Goal: Feedback & Contribution: Contribute content

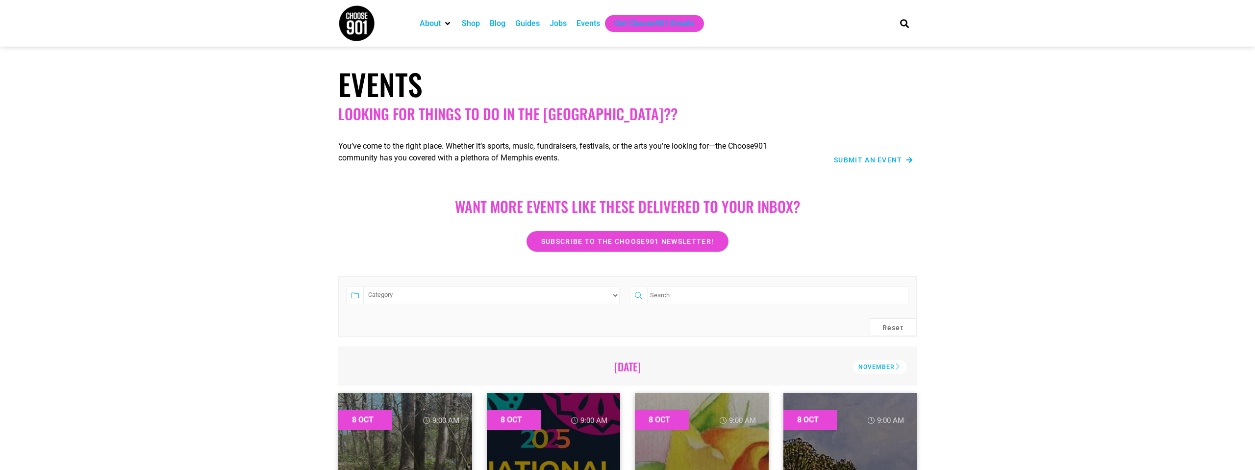
click at [700, 299] on input "search" at bounding box center [777, 295] width 261 height 18
type input "beetlejuice"
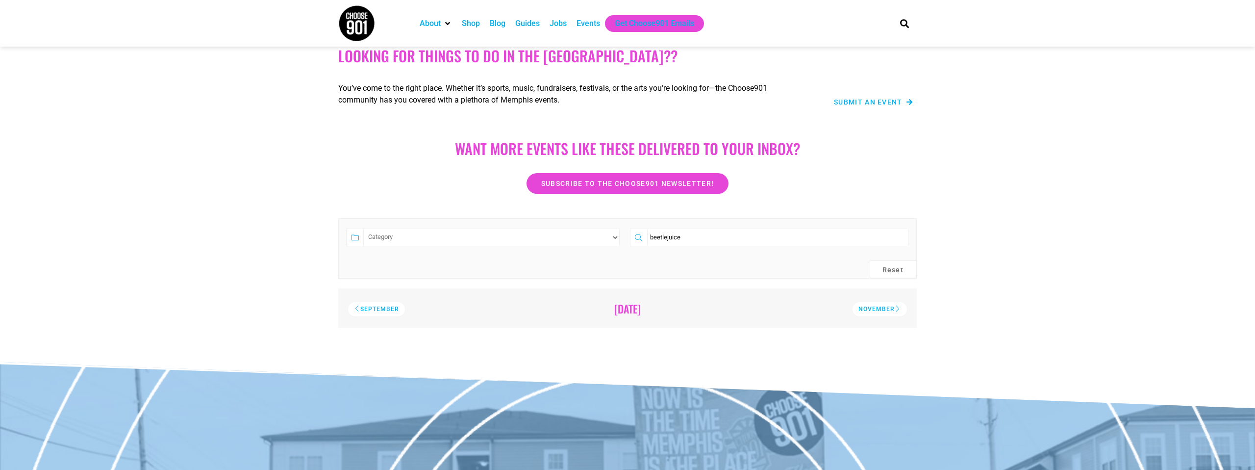
scroll to position [38, 0]
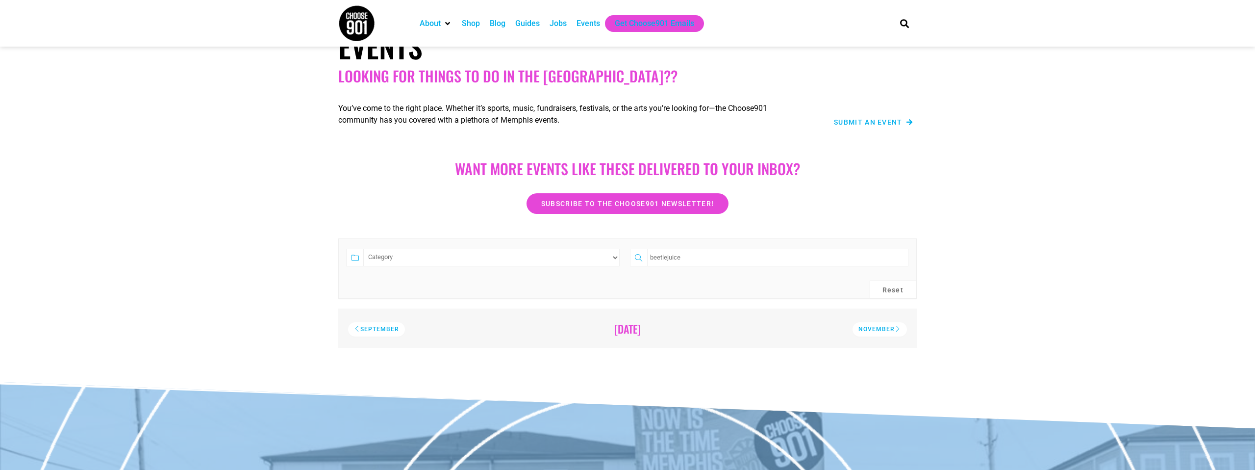
click at [879, 124] on span "Submit an Event" at bounding box center [868, 122] width 69 height 7
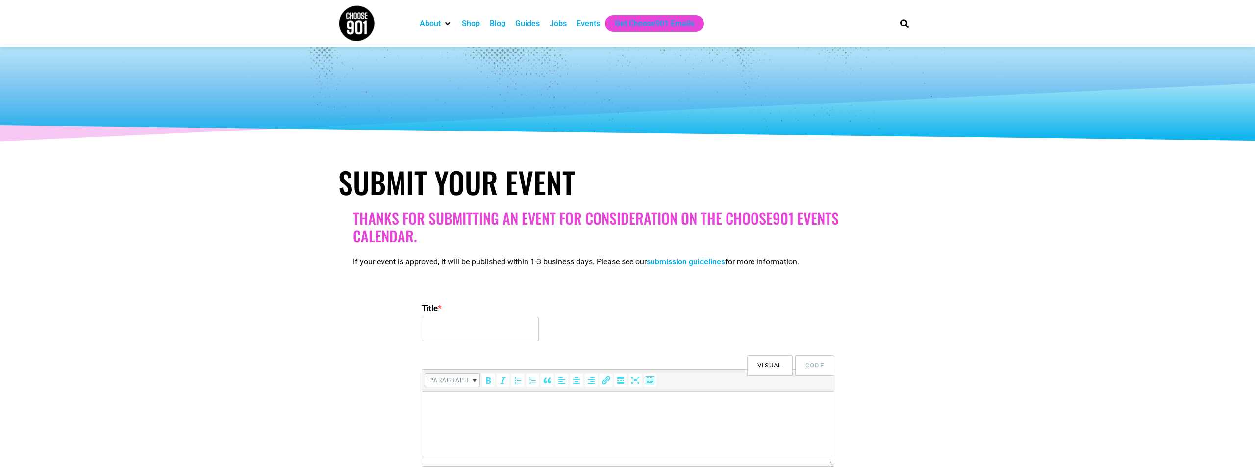
select select
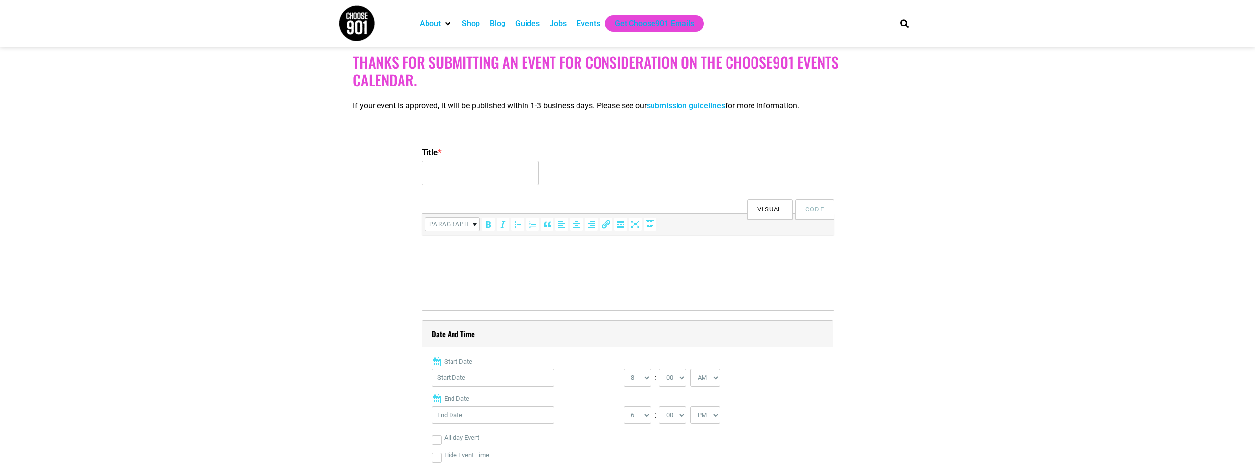
scroll to position [158, 0]
click at [454, 178] on input "Title *" at bounding box center [480, 171] width 117 height 25
type input "Kroc Memphis: [PERSON_NAME]"
click at [538, 260] on html at bounding box center [628, 246] width 412 height 27
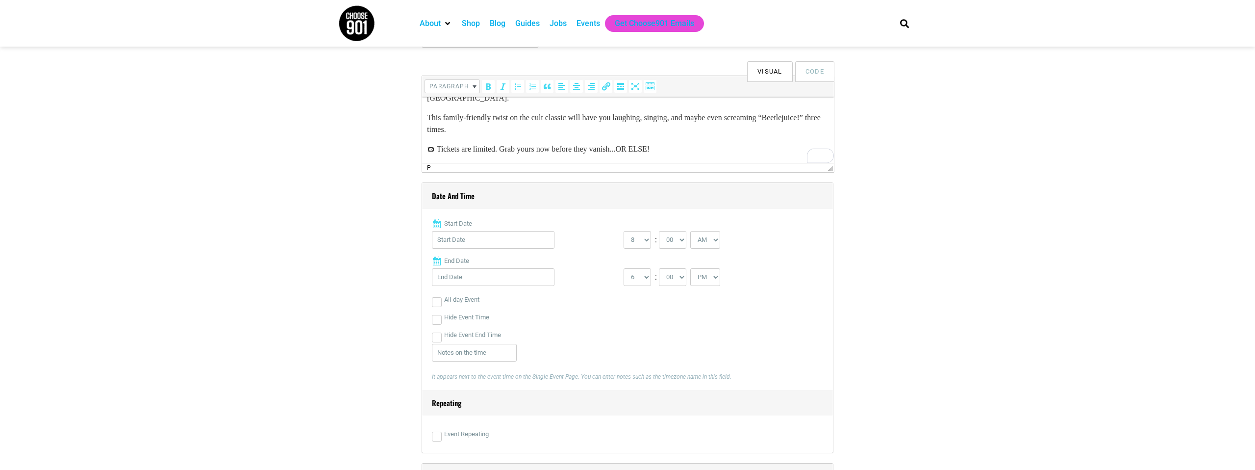
scroll to position [295, 0]
click at [508, 241] on input "Start Date" at bounding box center [493, 238] width 123 height 18
click at [491, 344] on link "16" at bounding box center [491, 351] width 15 height 15
type input "[DATE]"
click at [527, 279] on input "[DATE]" at bounding box center [493, 276] width 123 height 18
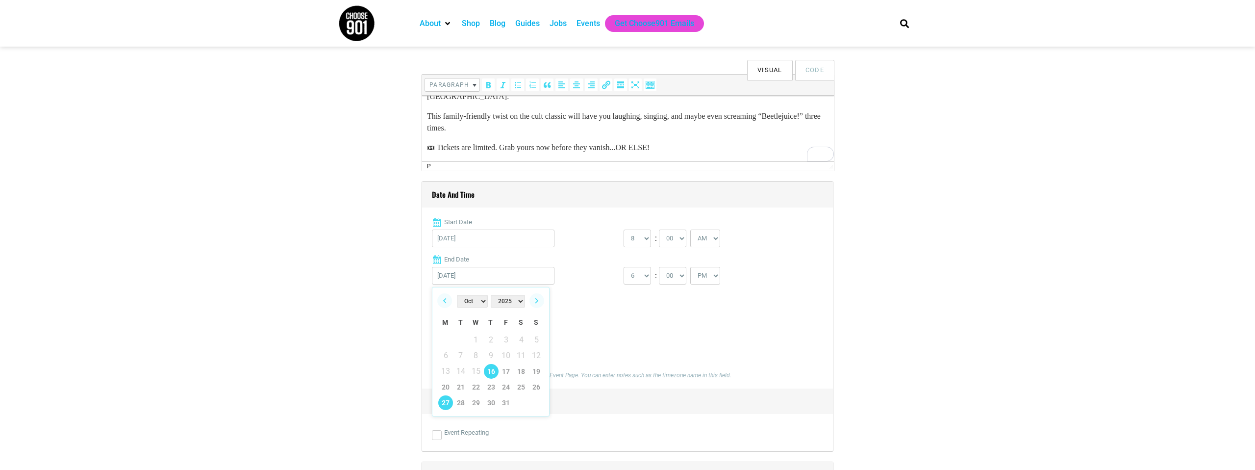
click at [440, 401] on link "27" at bounding box center [445, 402] width 15 height 15
type input "[DATE]"
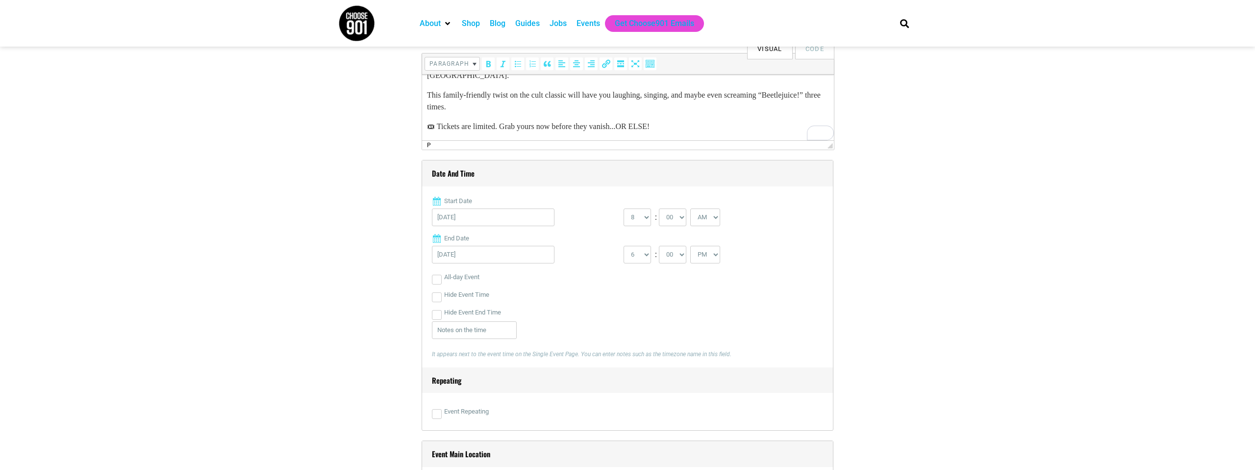
scroll to position [329, 0]
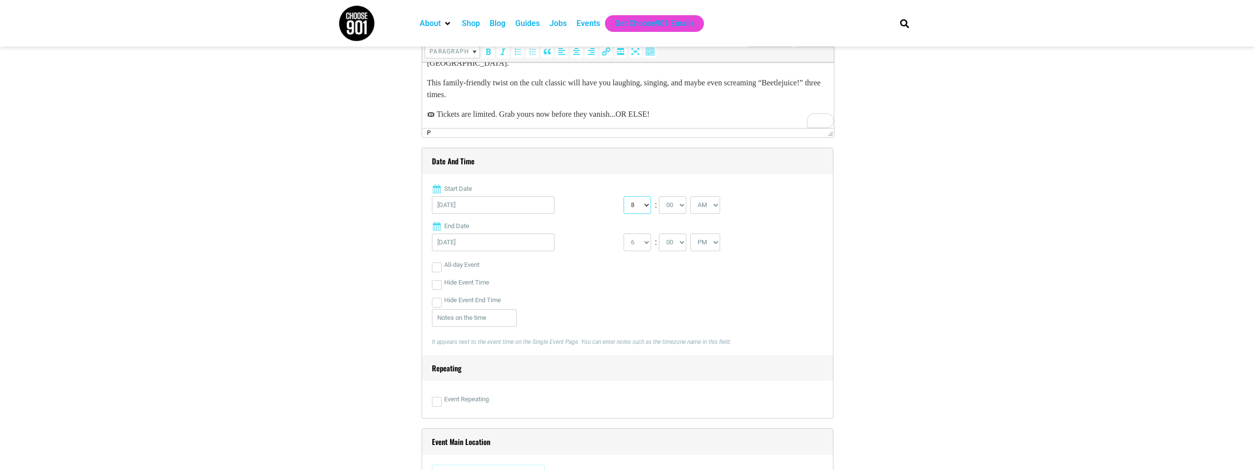
click at [646, 206] on select "0 1 2 3 4 5 6 7 8 9 10 11 12" at bounding box center [637, 205] width 27 height 18
select select "7"
click at [624, 196] on select "0 1 2 3 4 5 6 7 8 9 10 11 12" at bounding box center [637, 205] width 27 height 18
click at [714, 210] on select "AM PM" at bounding box center [705, 205] width 30 height 18
select select "PM"
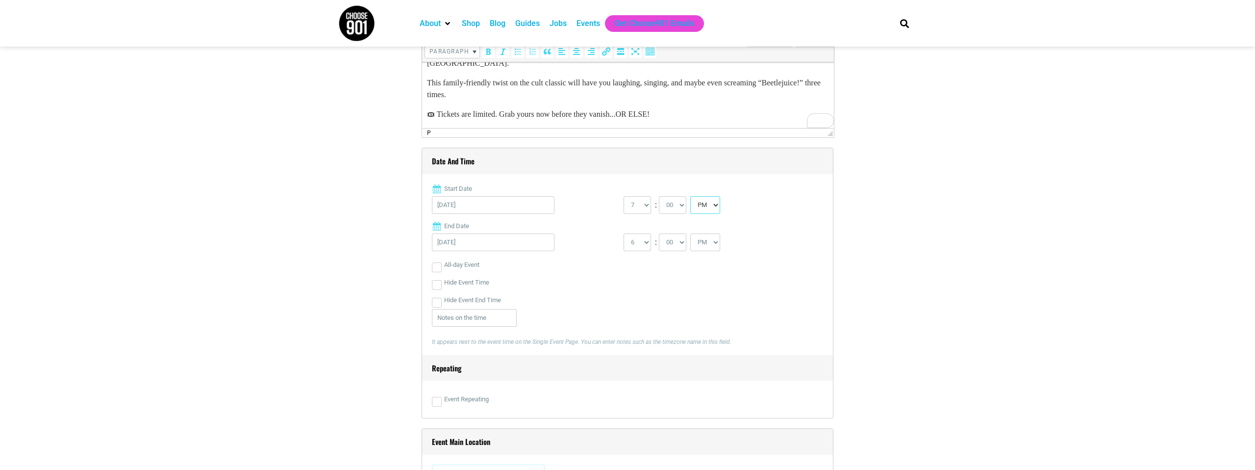
click at [692, 196] on select "AM PM" at bounding box center [705, 205] width 30 height 18
click at [651, 208] on select "0 1 2 3 4 5 6 7 8 9 10 11 12" at bounding box center [637, 205] width 27 height 18
select select "6"
click at [624, 196] on select "0 1 2 3 4 5 6 7 8 9 10 11 12" at bounding box center [637, 205] width 27 height 18
click at [681, 207] on select "00 05 10 15 20 25 30 35 40 45 50 55" at bounding box center [672, 205] width 27 height 18
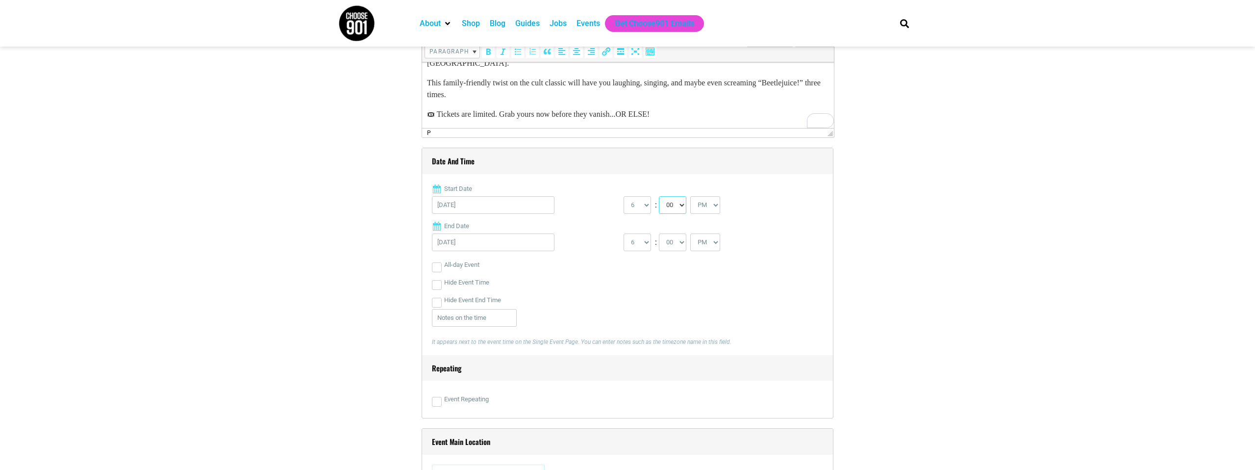
select select "30"
click at [660, 196] on select "00 05 10 15 20 25 30 35 40 45 50 55" at bounding box center [672, 205] width 27 height 18
click at [649, 247] on select "1 2 3 4 5 6 7 8 9 10 11 12" at bounding box center [637, 242] width 27 height 18
click at [624, 233] on select "1 2 3 4 5 6 7 8 9 10 11 12" at bounding box center [637, 242] width 27 height 18
click at [646, 241] on select "1 2 3 4 5 6 7 8 9 10 11 12" at bounding box center [637, 242] width 27 height 18
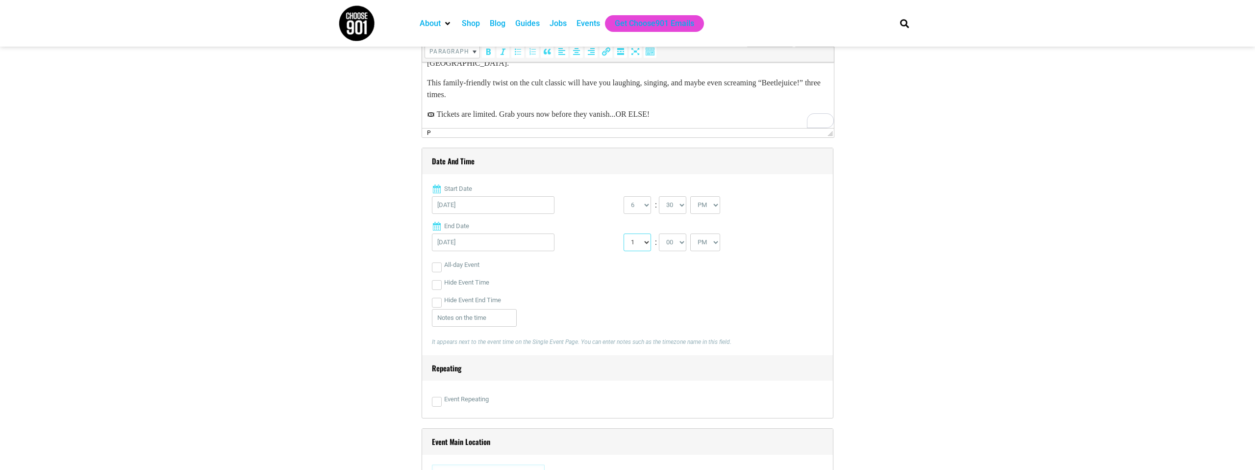
click at [624, 233] on select "1 2 3 4 5 6 7 8 9 10 11 12" at bounding box center [637, 242] width 27 height 18
click at [648, 245] on select "1 2 3 4 5 6 7 8 9 10 11 12" at bounding box center [637, 242] width 27 height 18
select select "2"
click at [624, 233] on select "1 2 3 4 5 6 7 8 9 10 11 12" at bounding box center [637, 242] width 27 height 18
click at [649, 208] on select "0 1 2 3 4 5 6 7 8 9 10 11 12" at bounding box center [637, 205] width 27 height 18
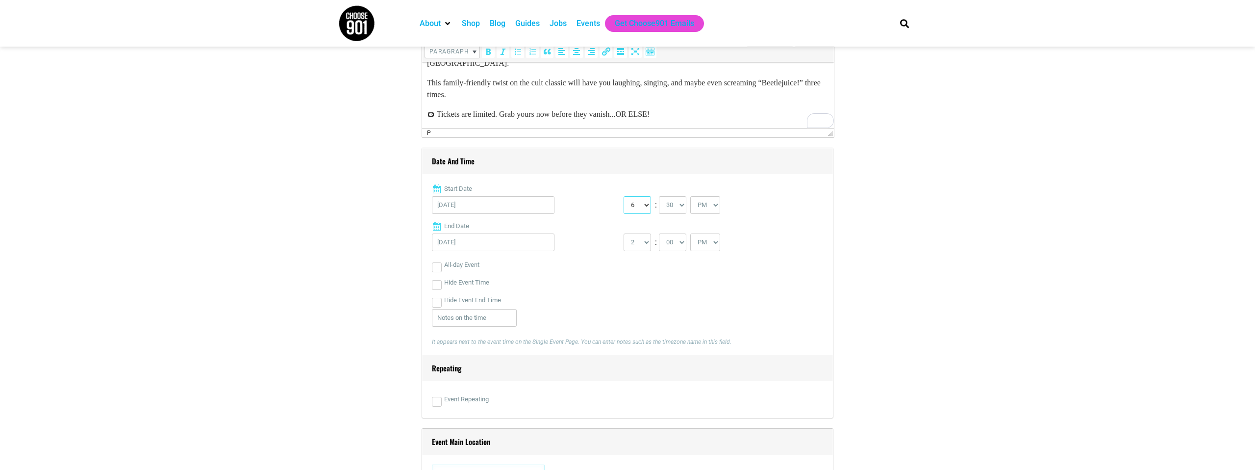
select select "7"
click at [624, 196] on select "0 1 2 3 4 5 6 7 8 9 10 11 12" at bounding box center [637, 205] width 27 height 18
click at [684, 206] on select "00 05 10 15 20 25 30 35 40 45 50 55" at bounding box center [672, 205] width 27 height 18
select select "0"
click at [660, 196] on select "00 05 10 15 20 25 30 35 40 45 50 55" at bounding box center [672, 205] width 27 height 18
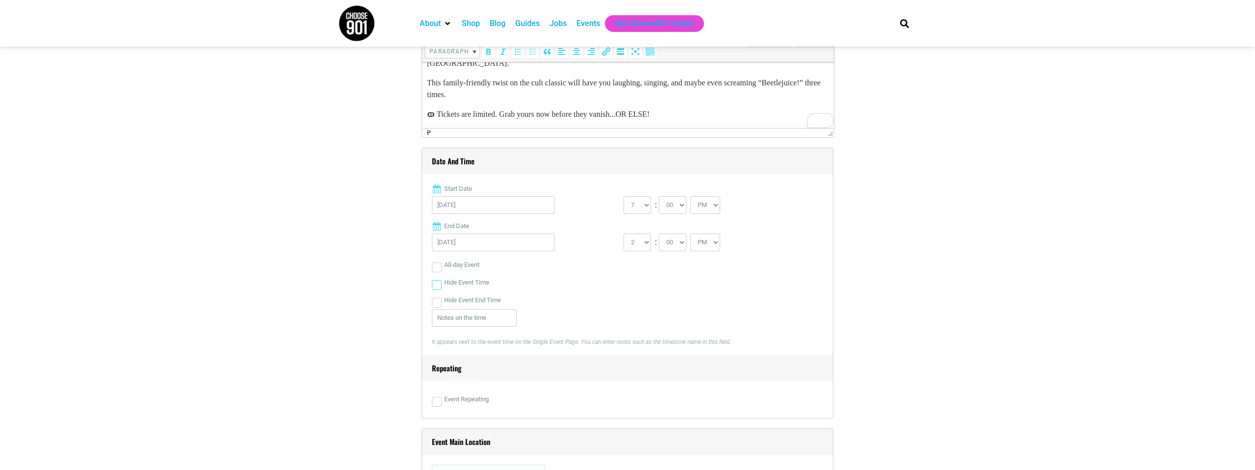
click at [436, 284] on input "Hide Event Time" at bounding box center [437, 285] width 10 height 10
checkbox input "true"
click at [441, 306] on input "Hide Event End Time" at bounding box center [437, 303] width 10 height 10
checkbox input "true"
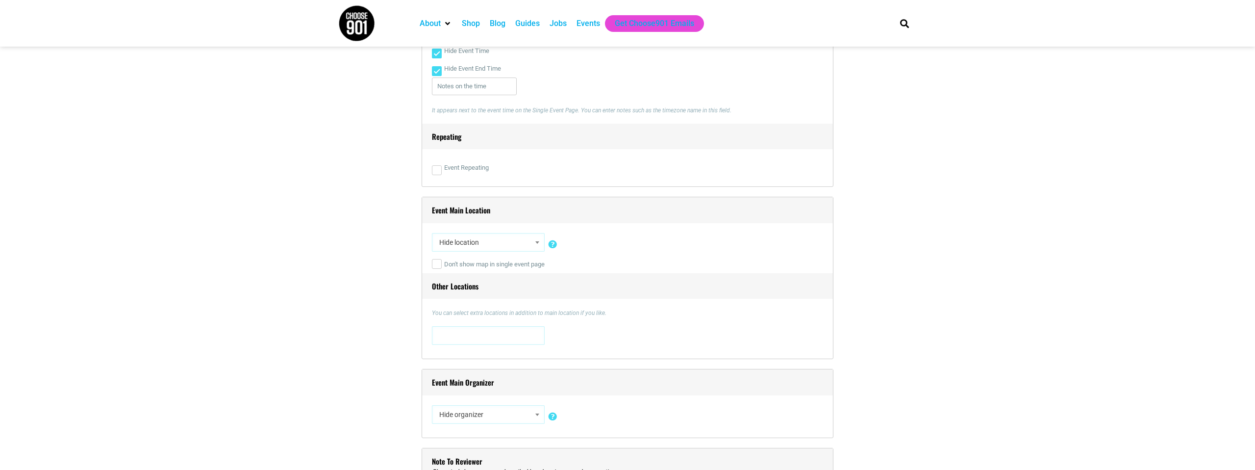
scroll to position [561, 0]
click at [497, 237] on span "Hide location" at bounding box center [488, 242] width 106 height 18
type input "kroc"
click at [507, 283] on span "kroc" at bounding box center [489, 276] width 112 height 19
select select "5599"
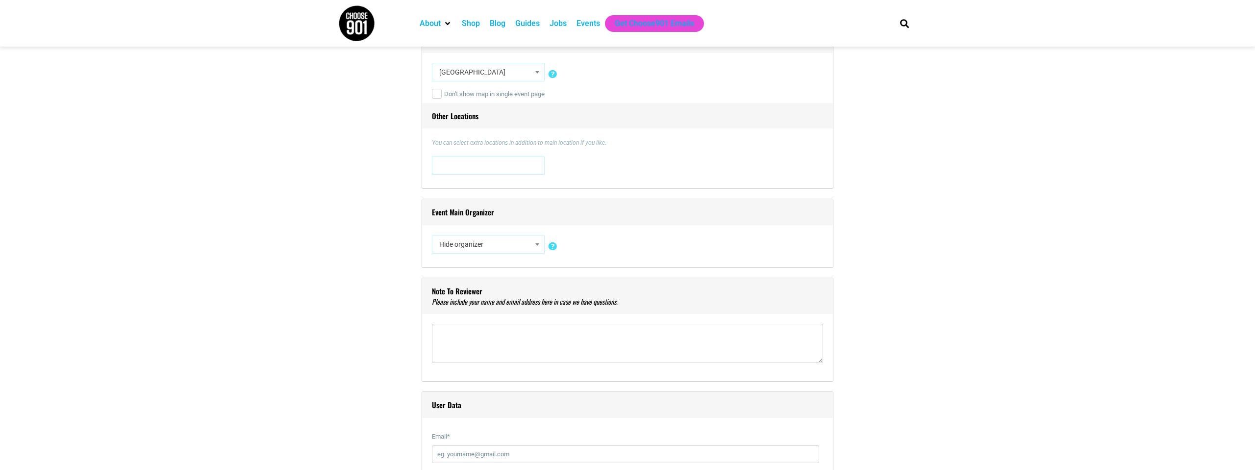
scroll to position [732, 0]
click at [522, 239] on span "Hide organizer" at bounding box center [488, 242] width 106 height 18
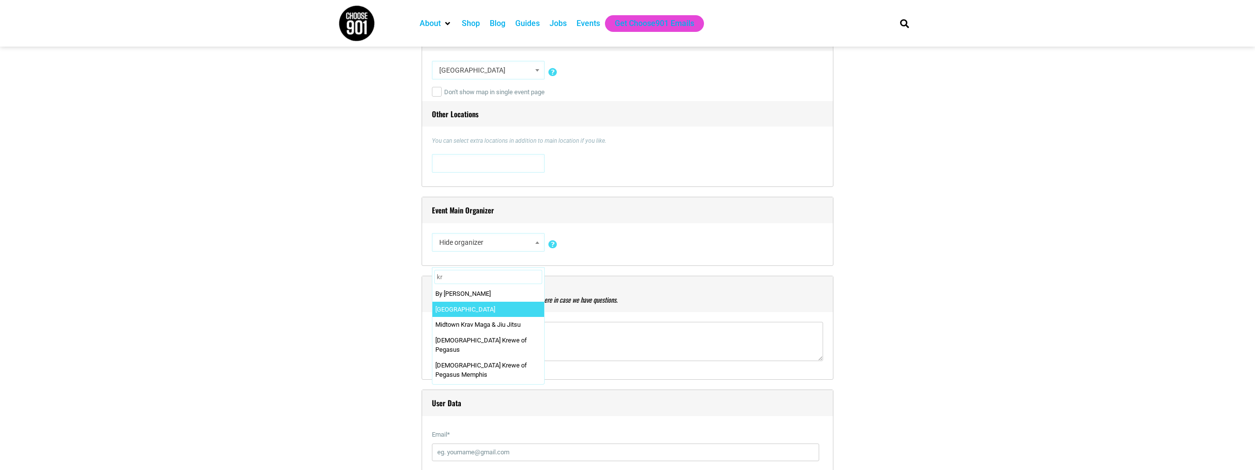
type input "kr"
select select "2429"
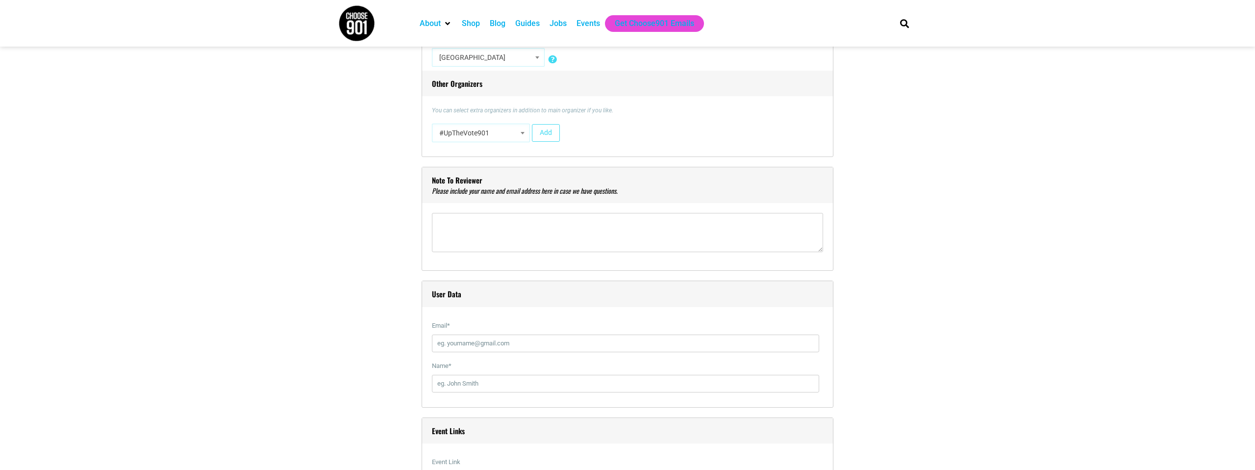
scroll to position [918, 0]
click at [573, 228] on textarea"] at bounding box center [627, 231] width 391 height 39
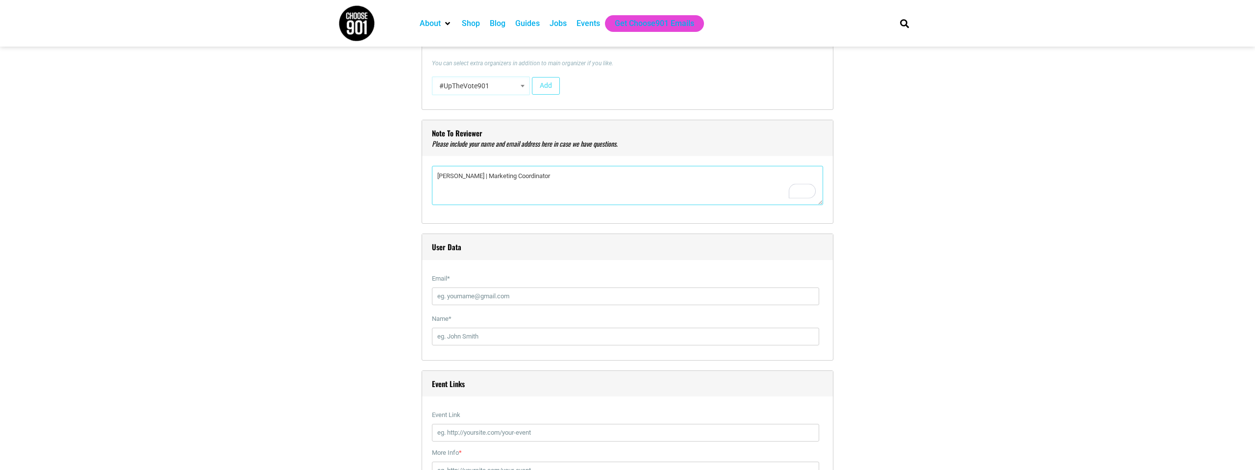
scroll to position [964, 0]
type textarea"] "[PERSON_NAME] | Marketing Coordinator"
click at [537, 295] on input "Email *" at bounding box center [625, 297] width 387 height 18
type input "[EMAIL_ADDRESS][DOMAIN_NAME]"
type input "Kroc Memphis"
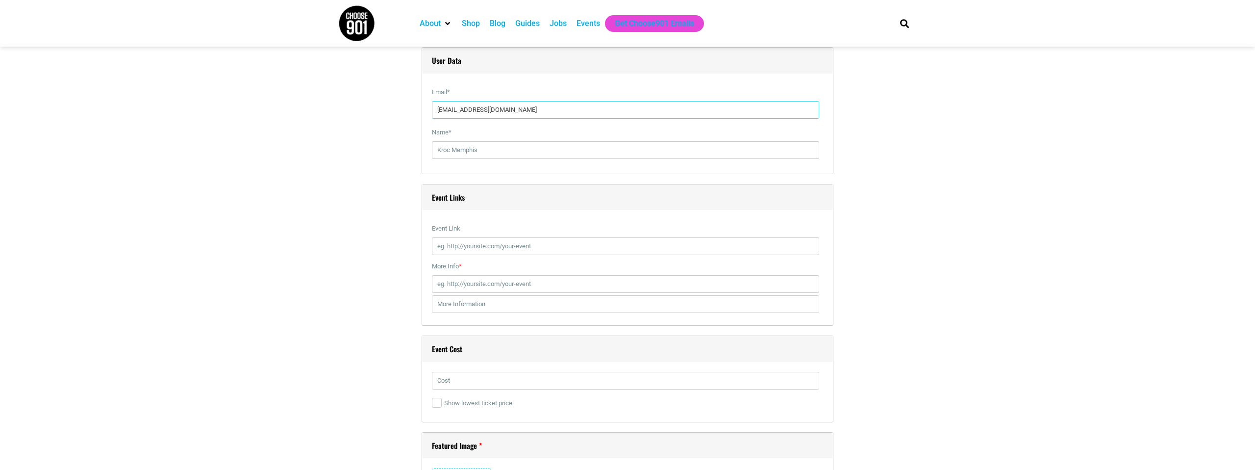
scroll to position [1155, 0]
click at [494, 242] on input "Event Link" at bounding box center [625, 241] width 387 height 18
paste input "[URL][DOMAIN_NAME]"
type input "[URL][DOMAIN_NAME]"
click at [586, 282] on input "More Info *" at bounding box center [625, 279] width 387 height 18
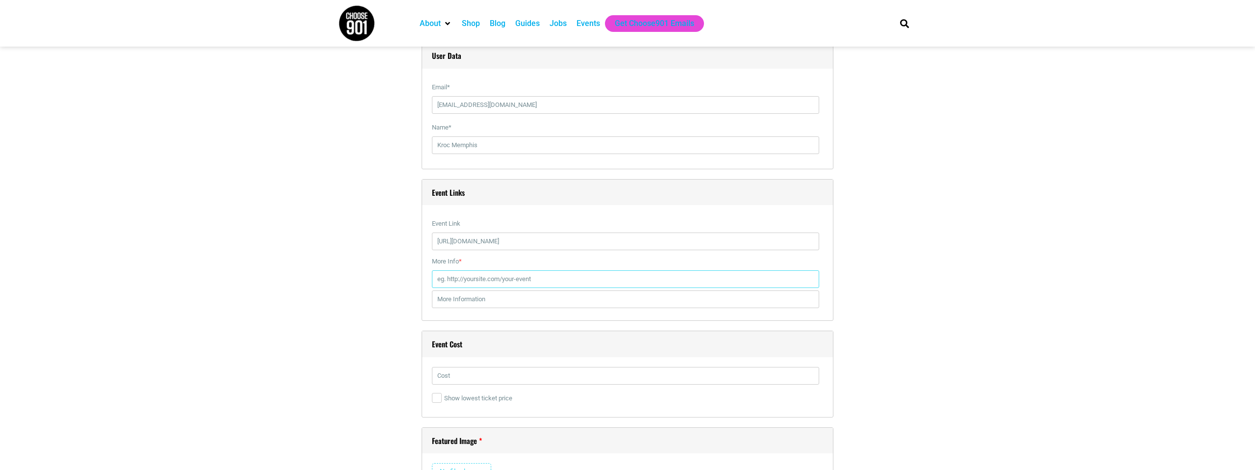
paste input "[URL][DOMAIN_NAME]"
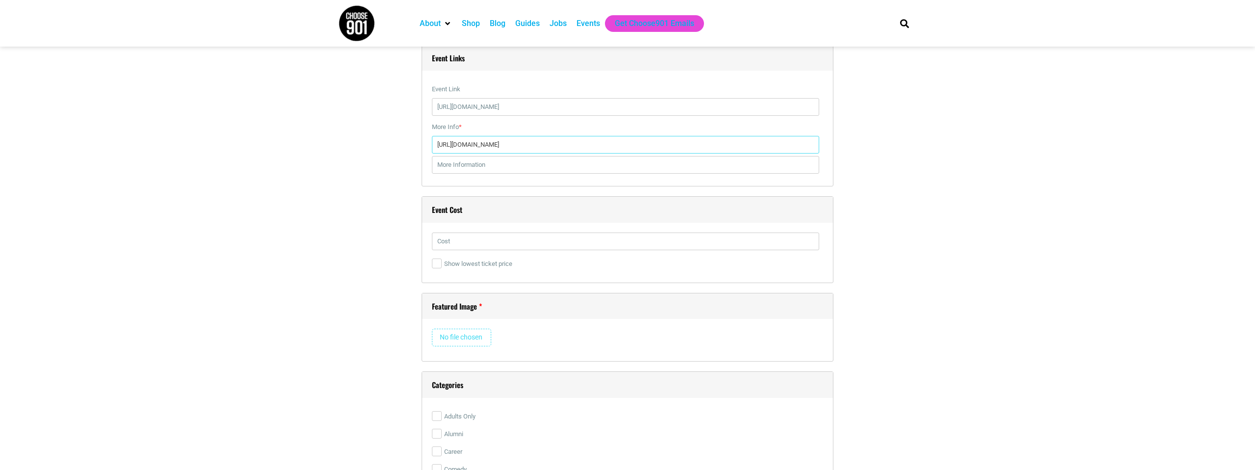
scroll to position [1311, 0]
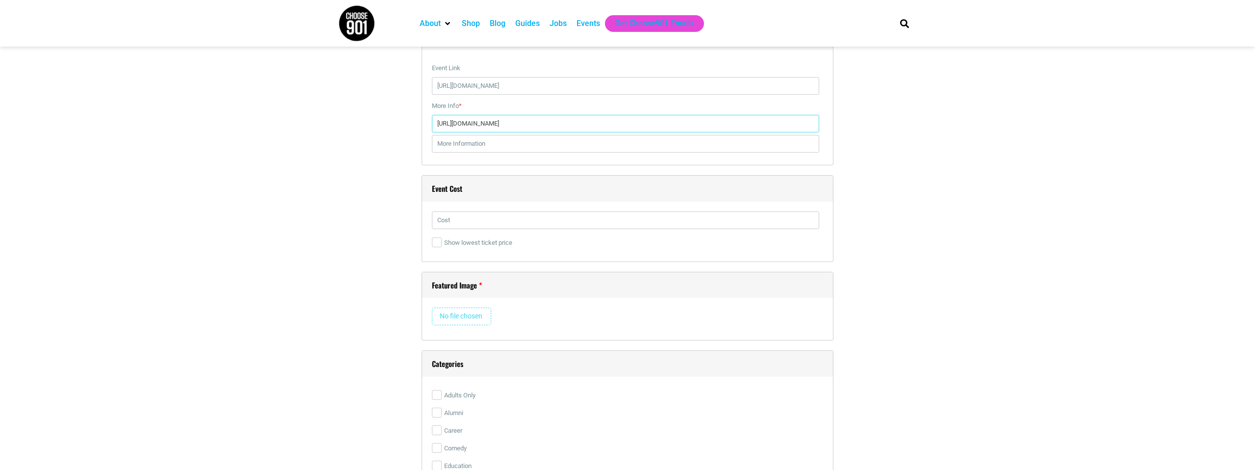
type input "[URL][DOMAIN_NAME]"
click at [521, 222] on input "text" at bounding box center [625, 220] width 387 height 18
type input "10"
drag, startPoint x: 440, startPoint y: 240, endPoint x: 447, endPoint y: 244, distance: 8.2
click at [440, 240] on input "Show lowest ticket price" at bounding box center [437, 242] width 10 height 10
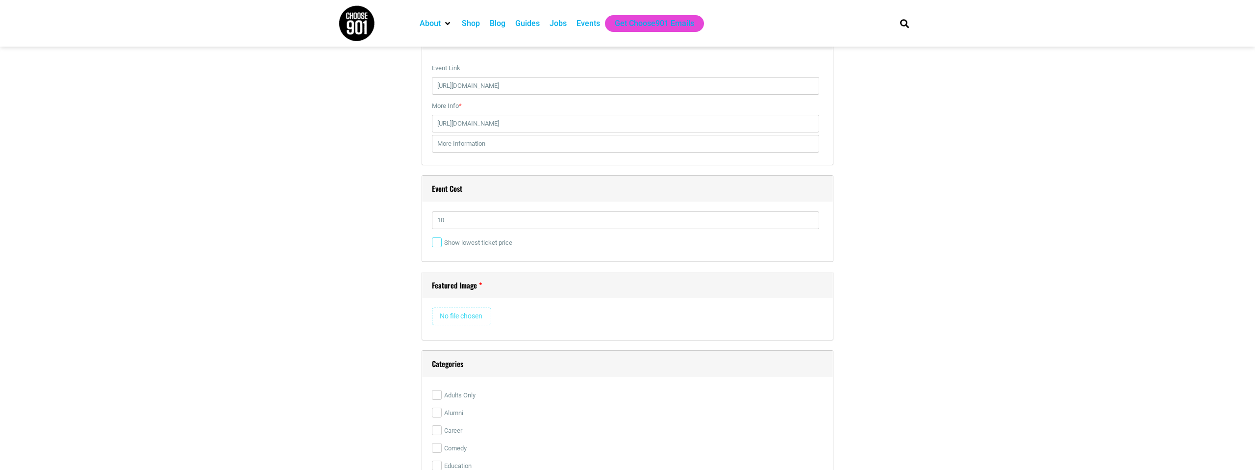
checkbox input "true"
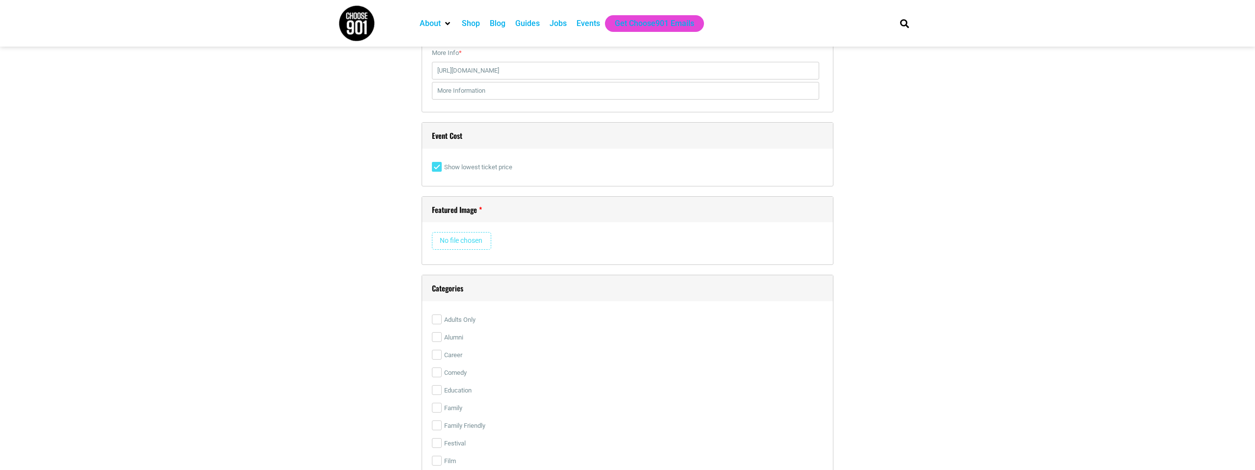
scroll to position [1377, 0]
click at [453, 228] on input "file" at bounding box center [461, 227] width 59 height 18
type input "C:\fakepath\Beetlejuice Jr 2025 IG.png"
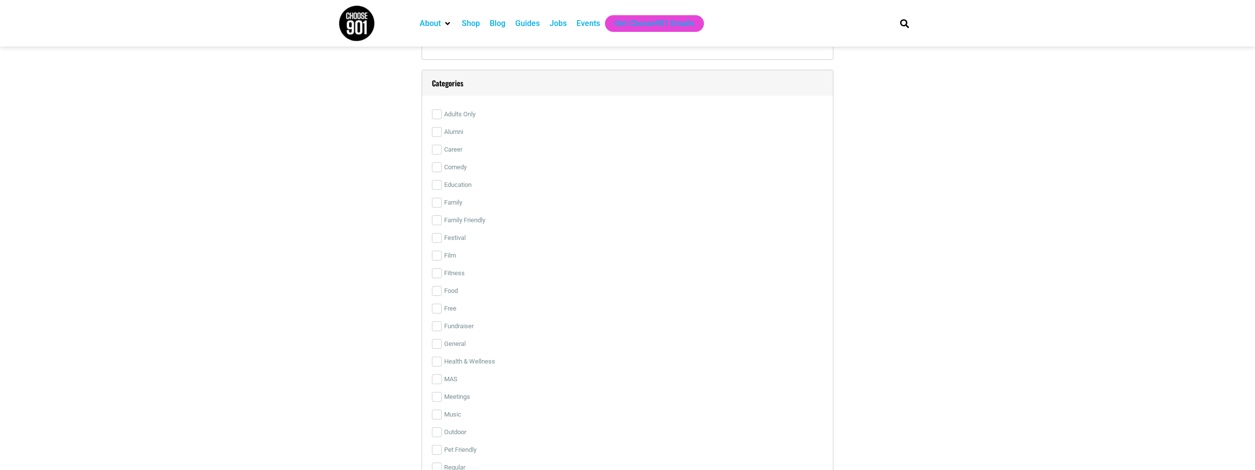
scroll to position [2062, 0]
click at [438, 220] on input "Family Friendly" at bounding box center [437, 217] width 10 height 10
checkbox input "true"
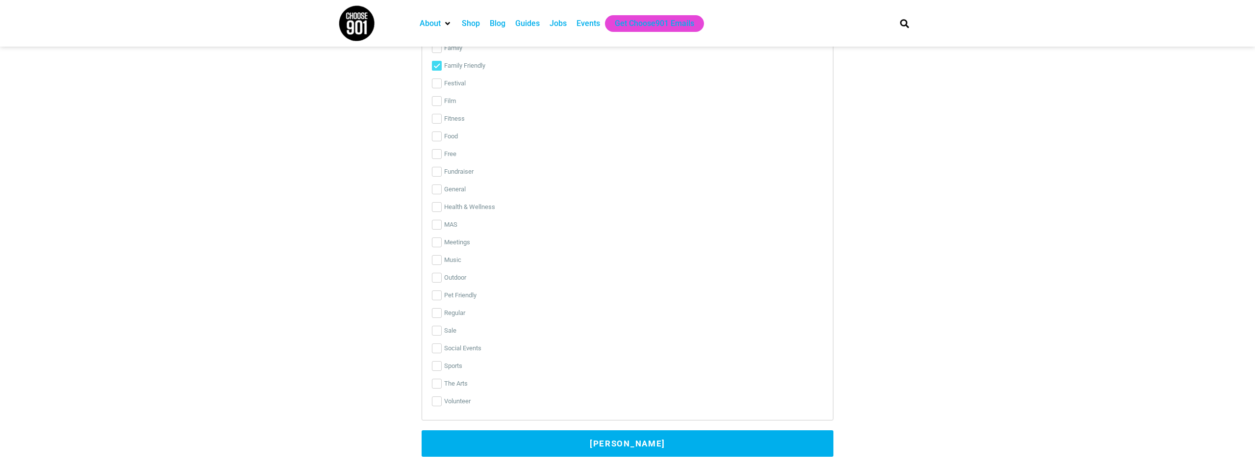
scroll to position [2218, 0]
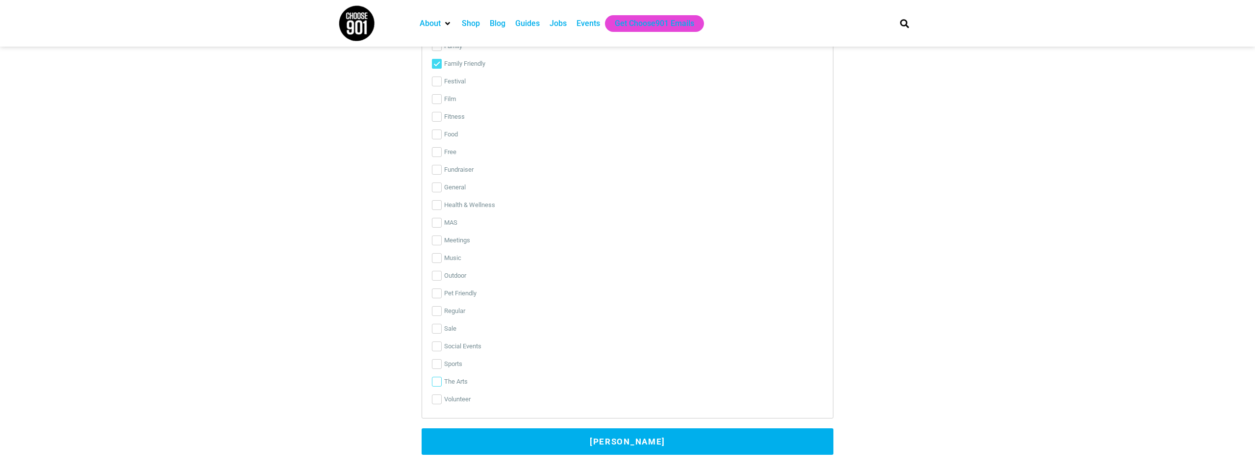
click at [439, 381] on input "The Arts" at bounding box center [437, 382] width 10 height 10
checkbox input "true"
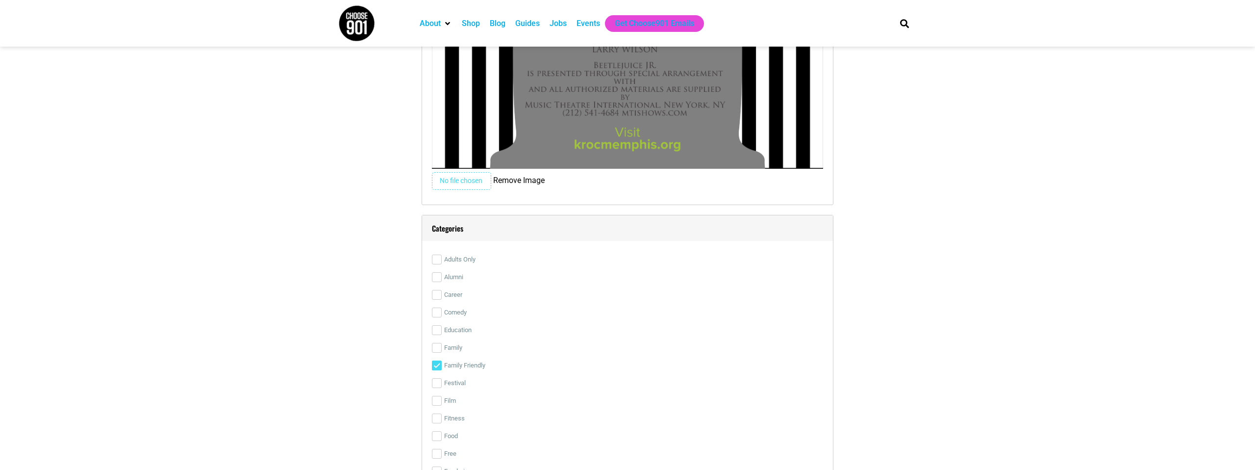
scroll to position [1913, 0]
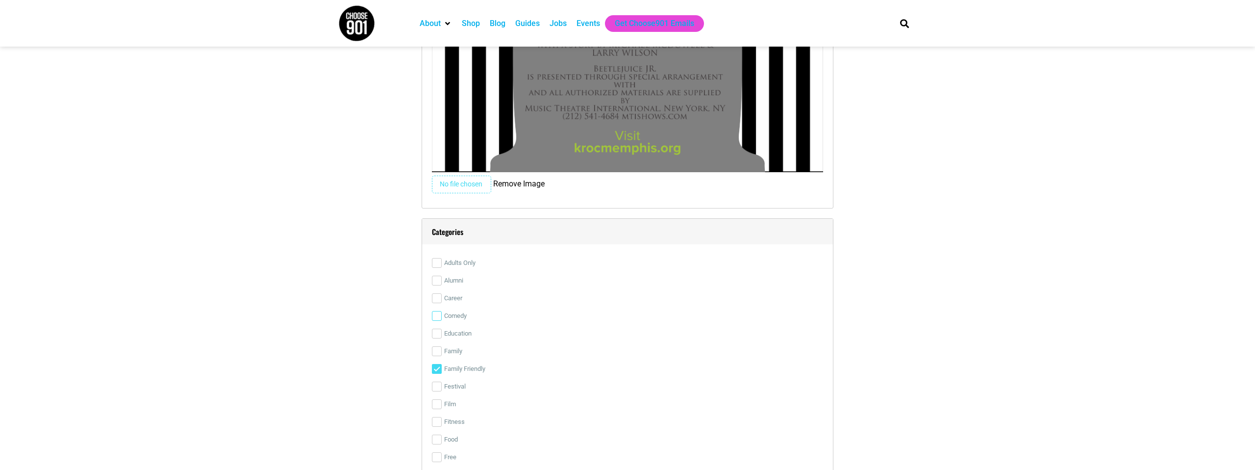
click at [434, 313] on input "Comedy" at bounding box center [437, 316] width 10 height 10
checkbox input "true"
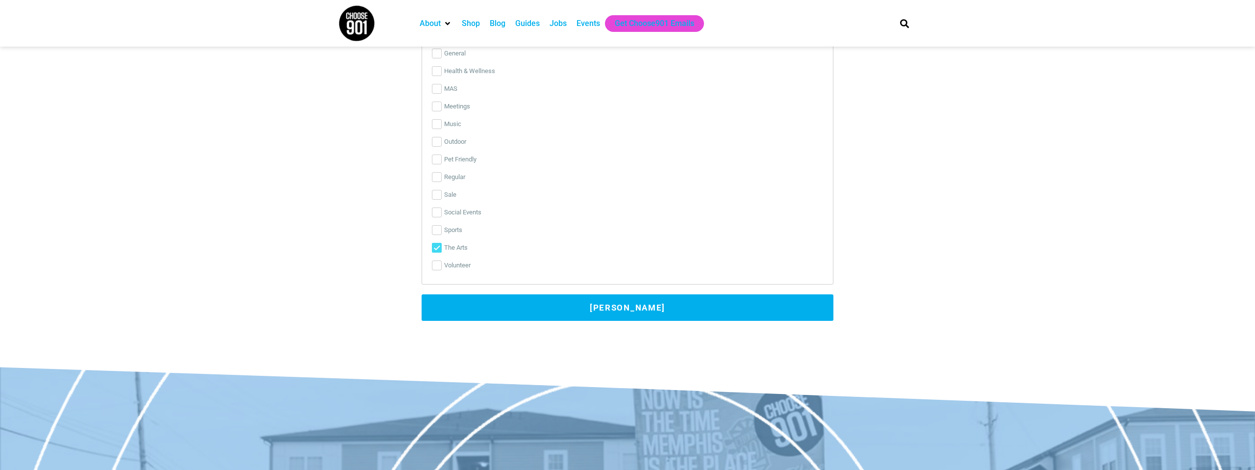
scroll to position [2357, 0]
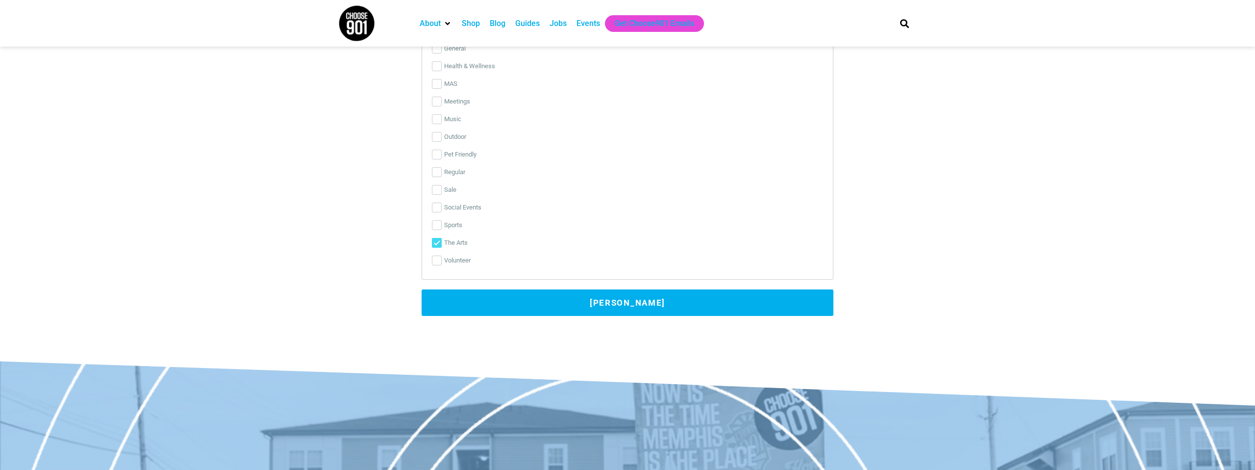
click at [530, 302] on button "[PERSON_NAME]" at bounding box center [628, 302] width 412 height 26
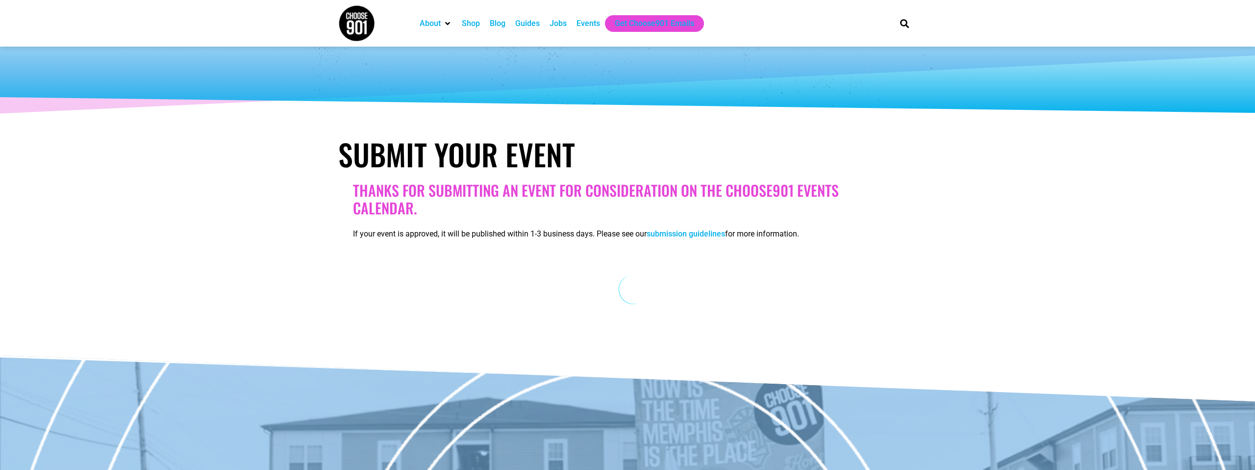
scroll to position [24, 0]
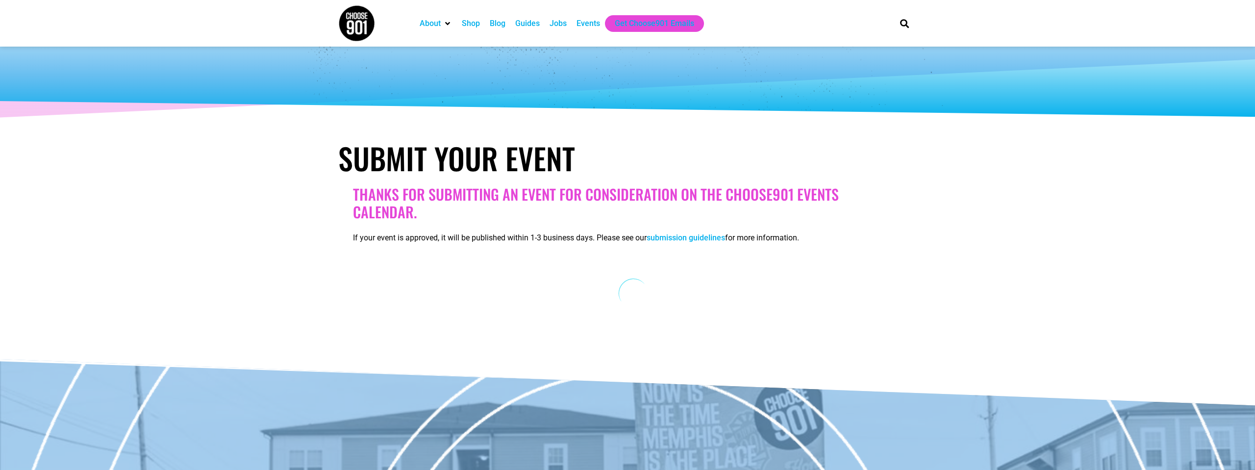
click at [688, 236] on link "submission guidelines" at bounding box center [686, 237] width 78 height 9
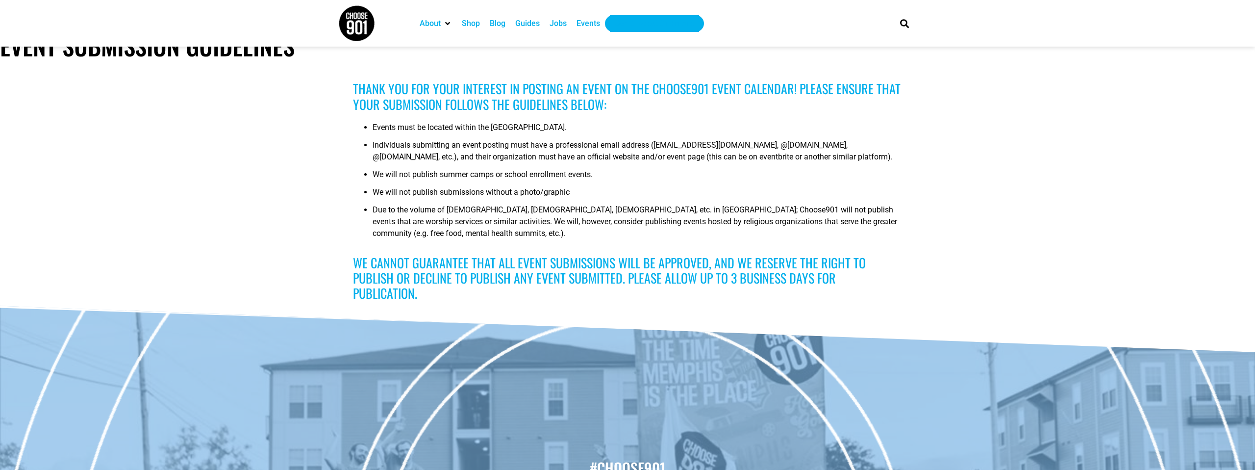
scroll to position [5, 0]
